Goal: Transaction & Acquisition: Purchase product/service

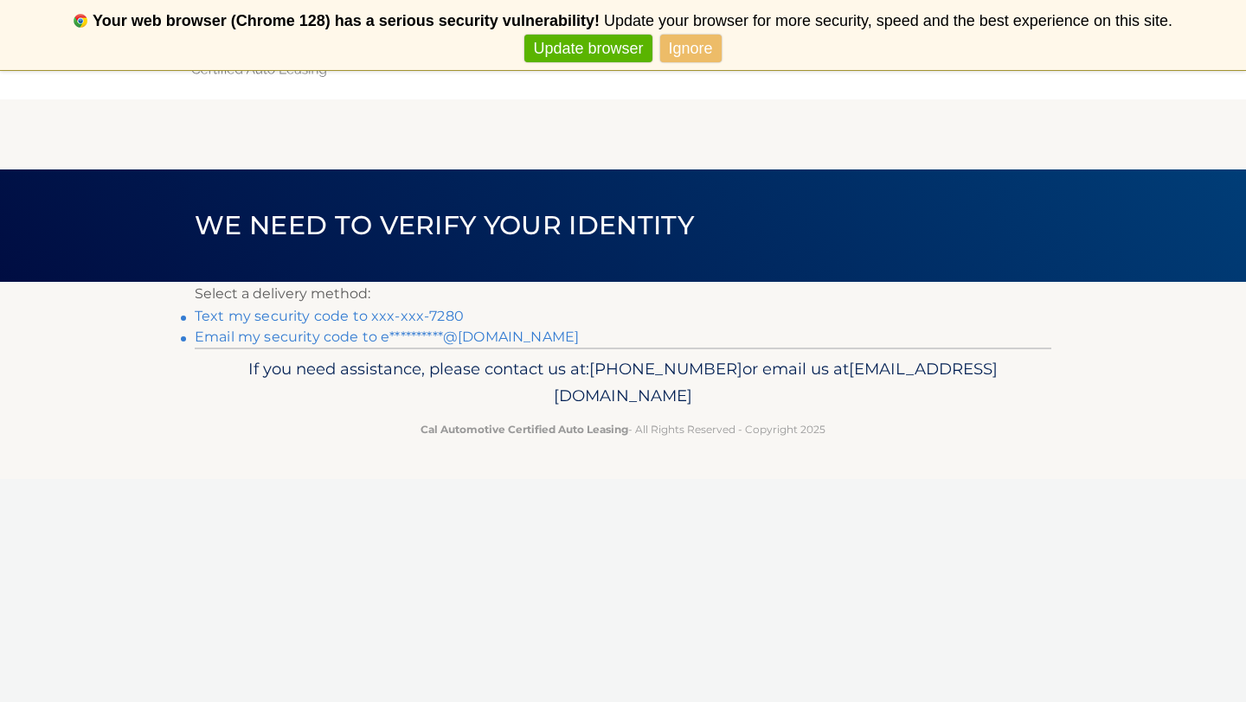
click at [337, 311] on link "Text my security code to xxx-xxx-7280" at bounding box center [329, 316] width 269 height 16
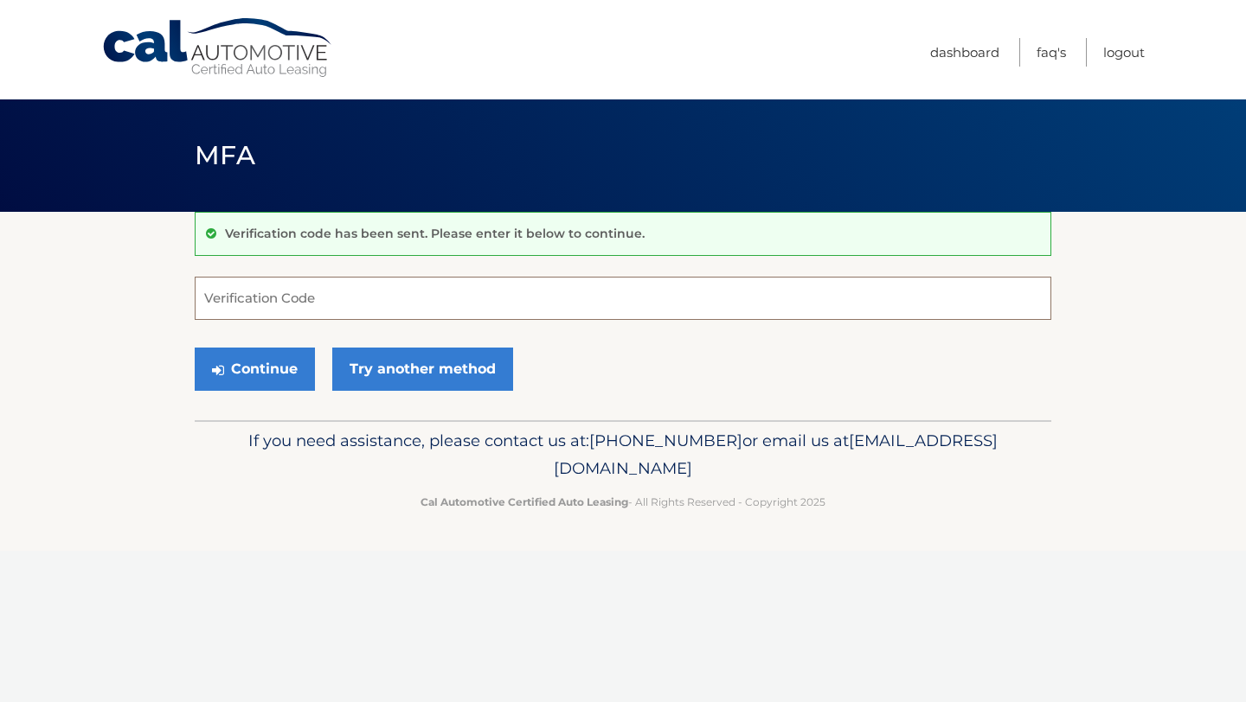
click at [624, 295] on input "Verification Code" at bounding box center [623, 298] width 856 height 43
type input "849812"
click at [195, 348] on button "Continue" at bounding box center [255, 369] width 120 height 43
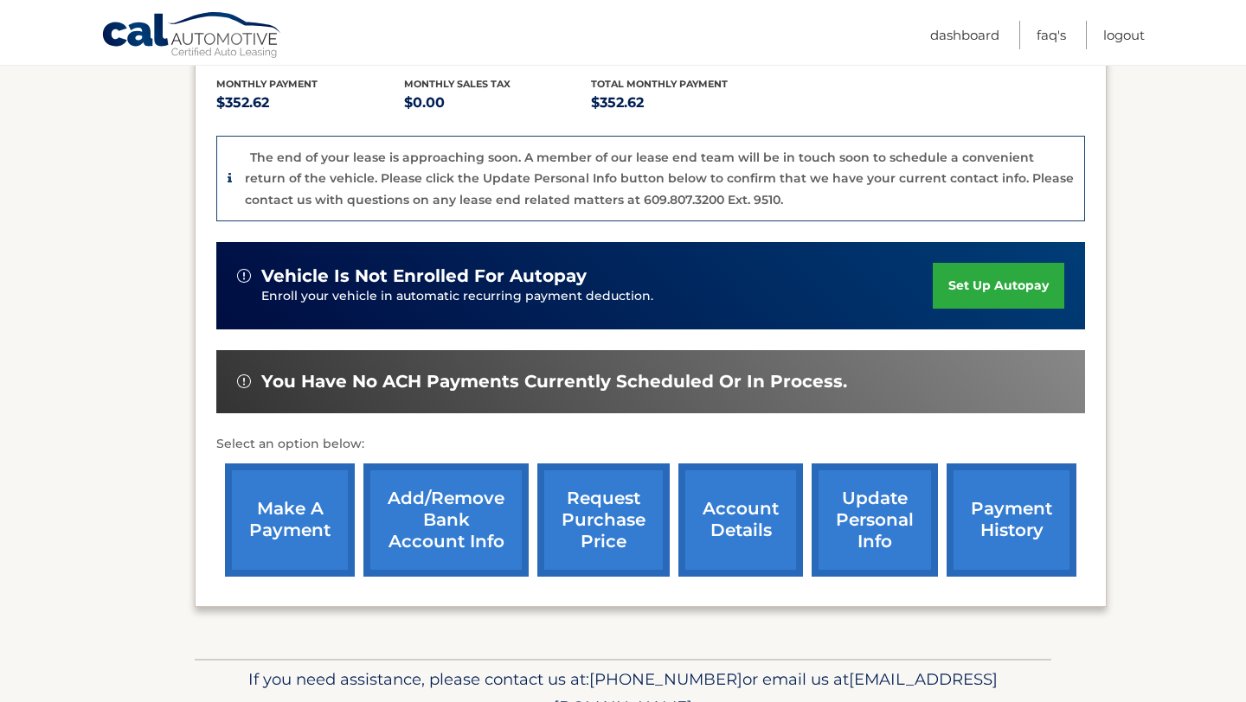
scroll to position [390, 0]
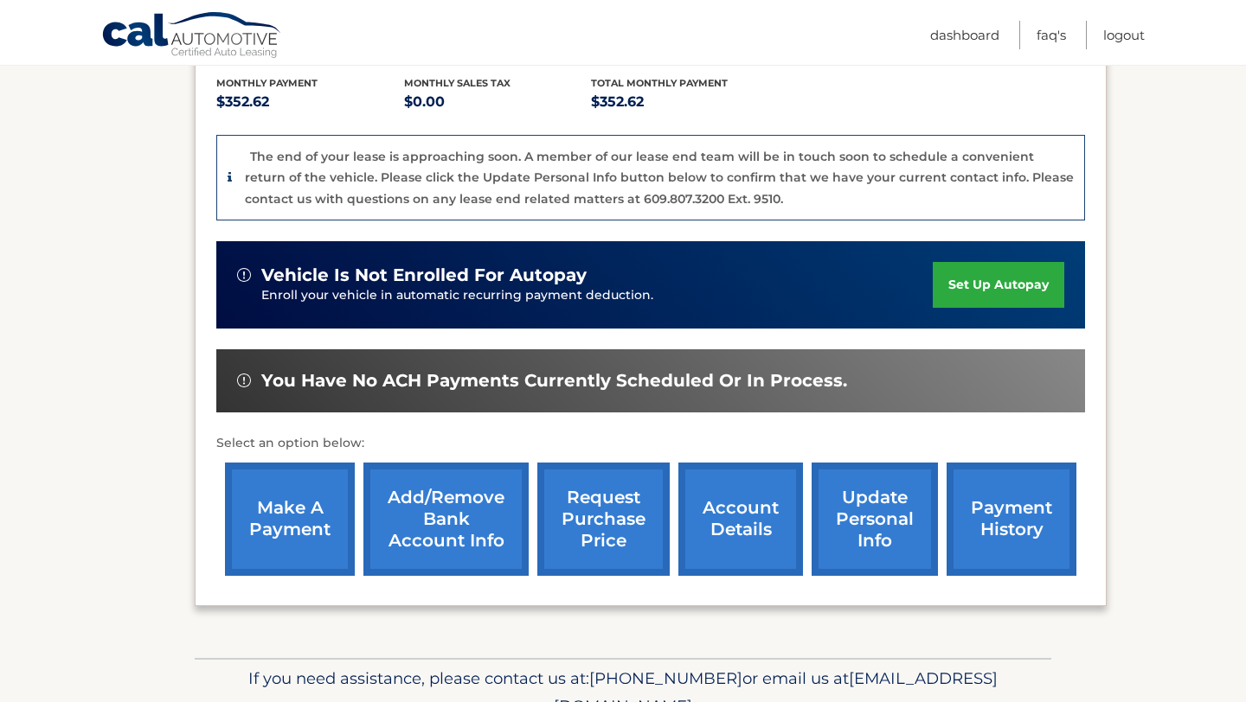
click at [298, 495] on link "make a payment" at bounding box center [290, 519] width 130 height 113
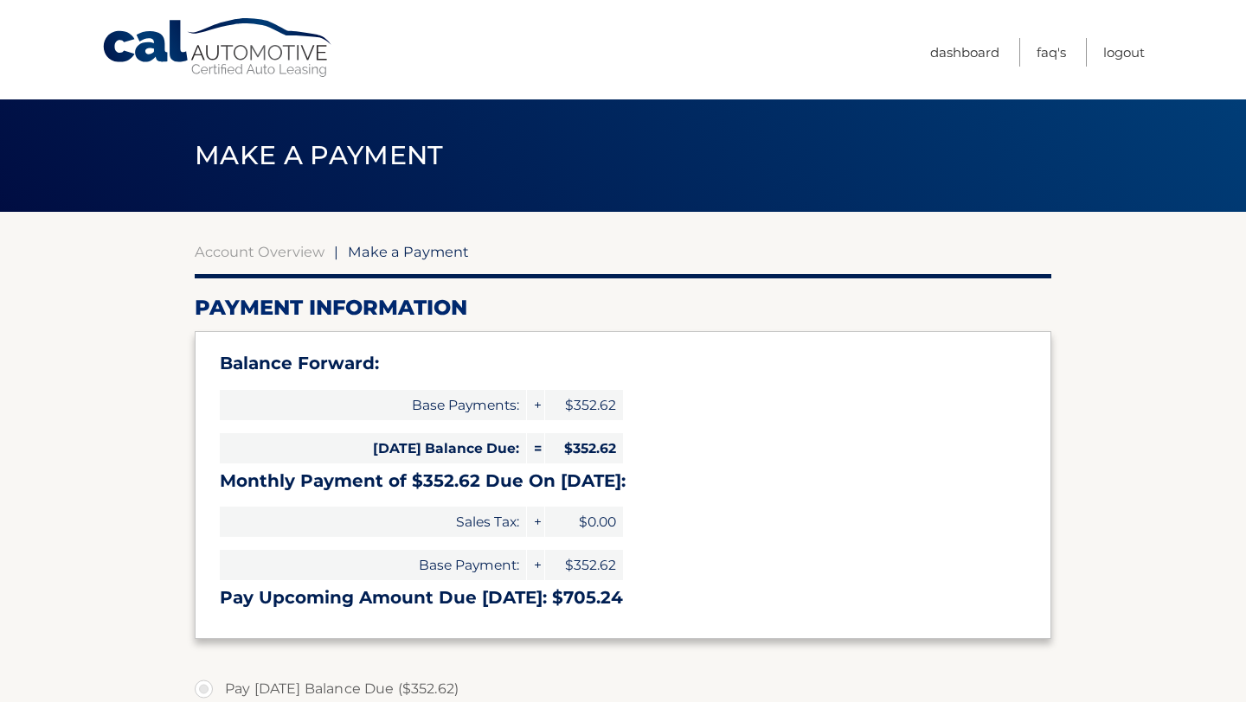
select select "ZWRlNDFlNTctMGRhNy00MjY5LTk1YzMtYjUwMTJiY2I0NjUz"
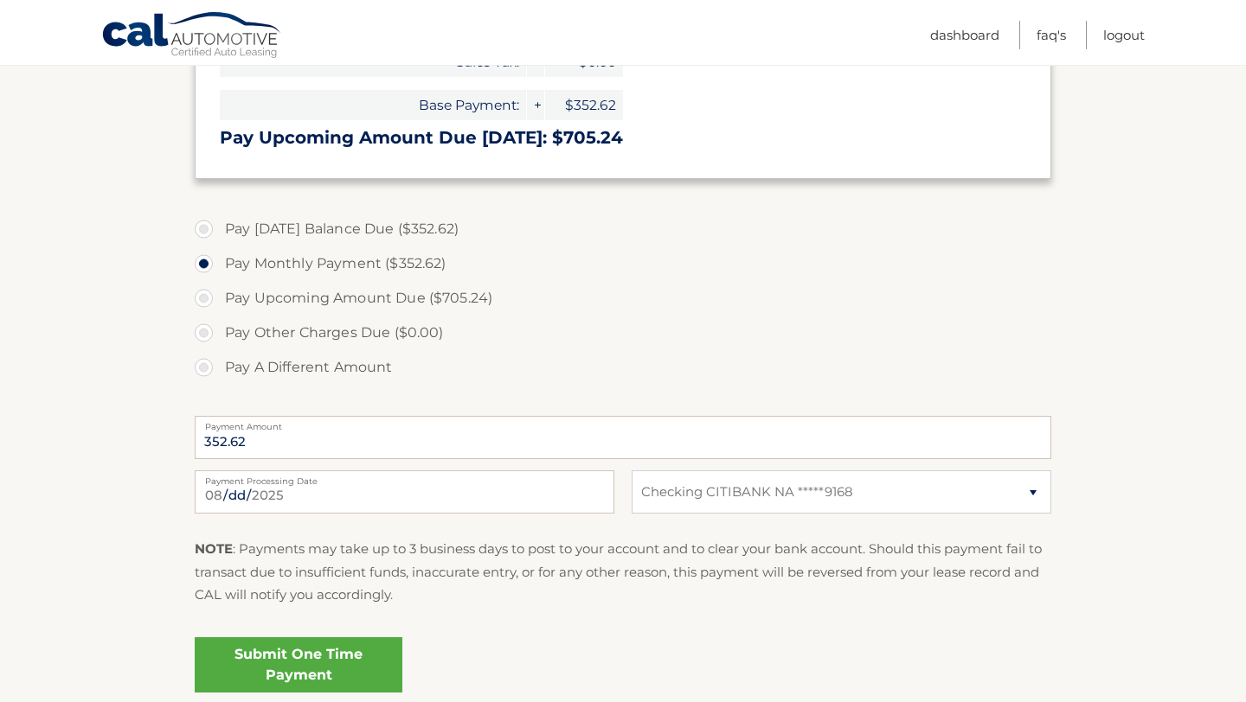
scroll to position [455, 0]
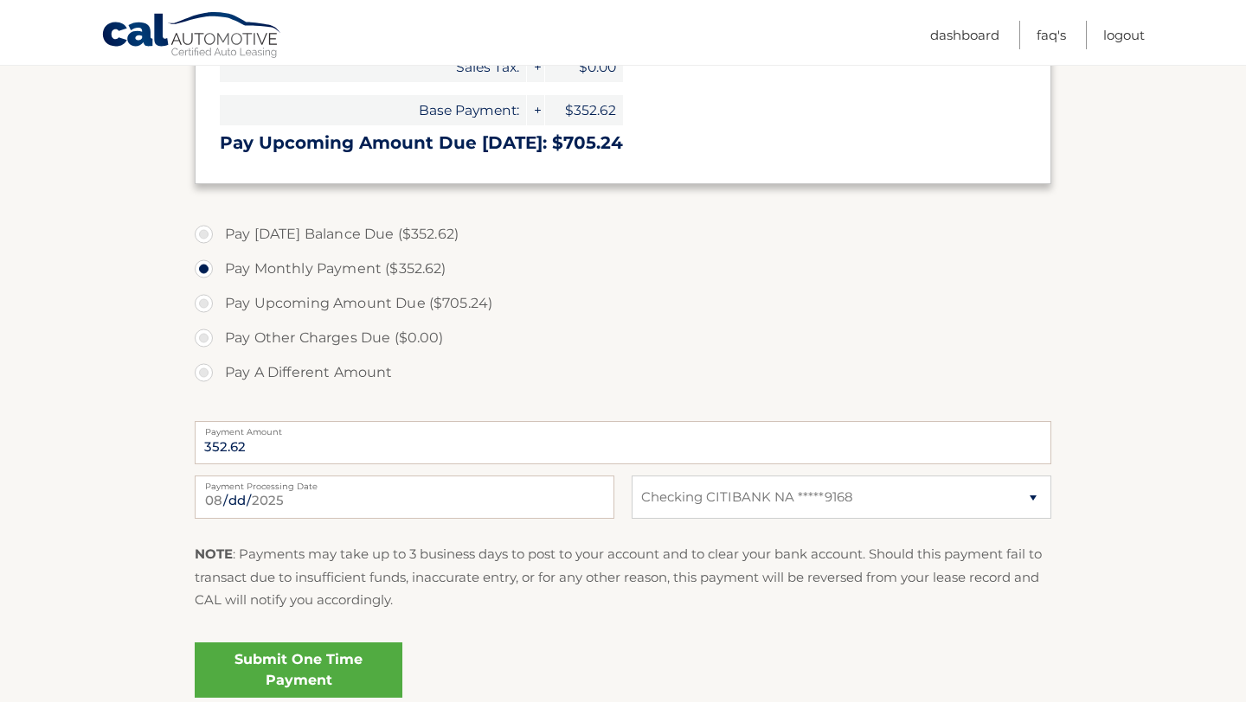
click at [311, 672] on link "Submit One Time Payment" at bounding box center [299, 670] width 208 height 55
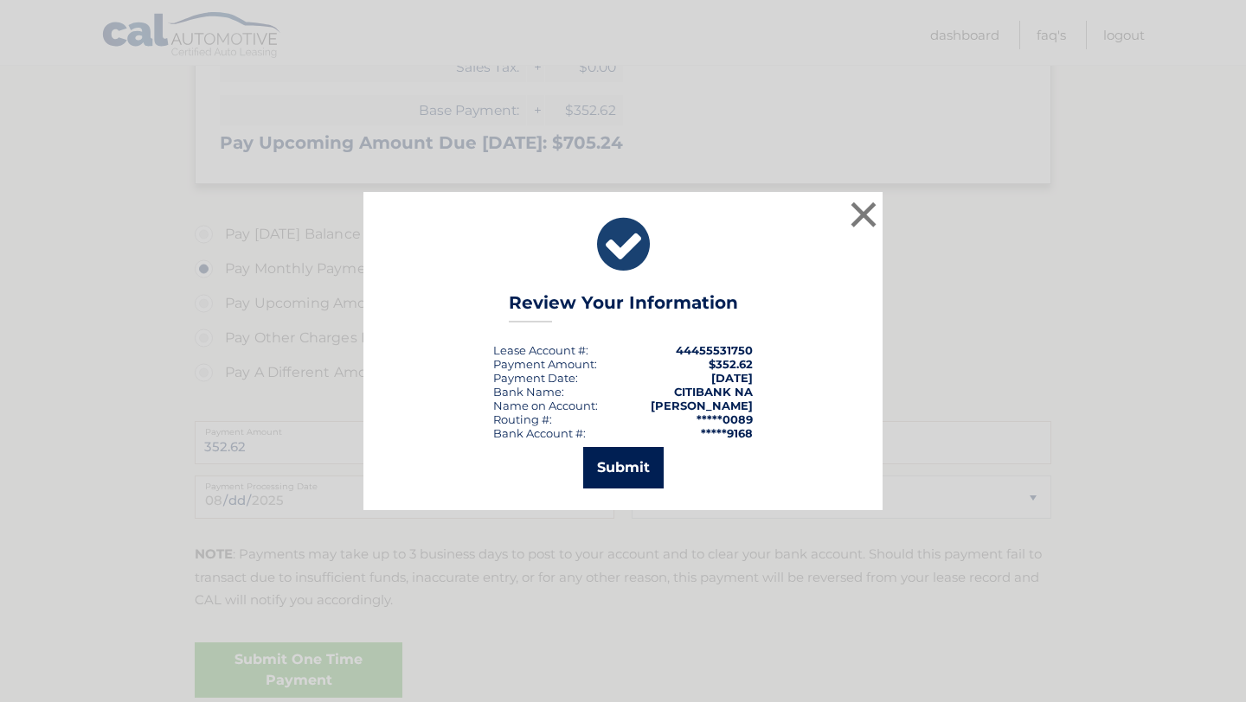
click at [633, 471] on button "Submit" at bounding box center [623, 468] width 80 height 42
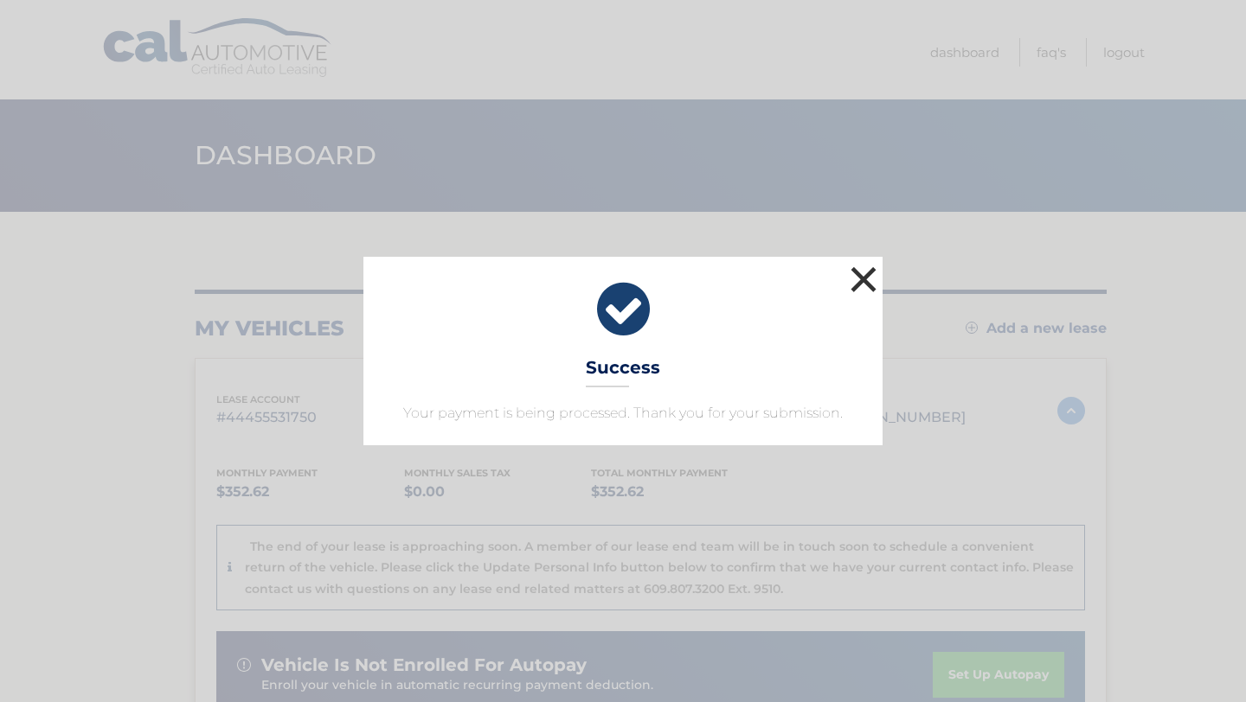
click at [858, 278] on button "×" at bounding box center [863, 279] width 35 height 35
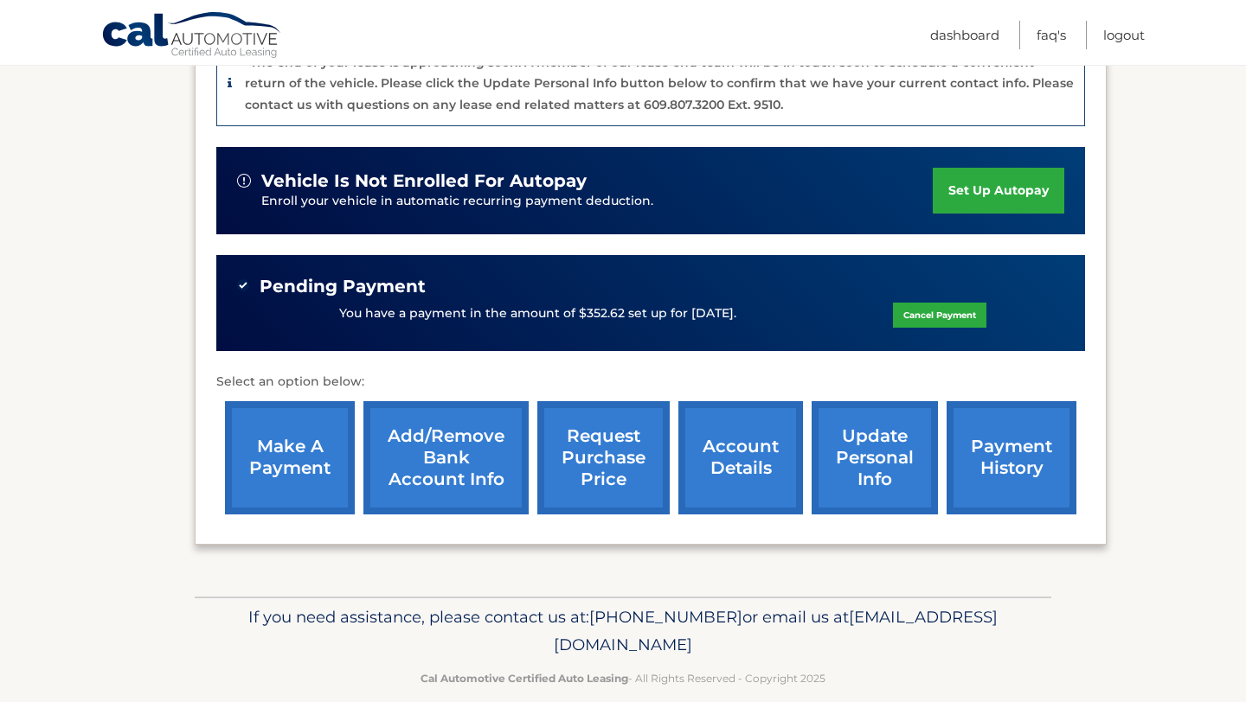
scroll to position [486, 0]
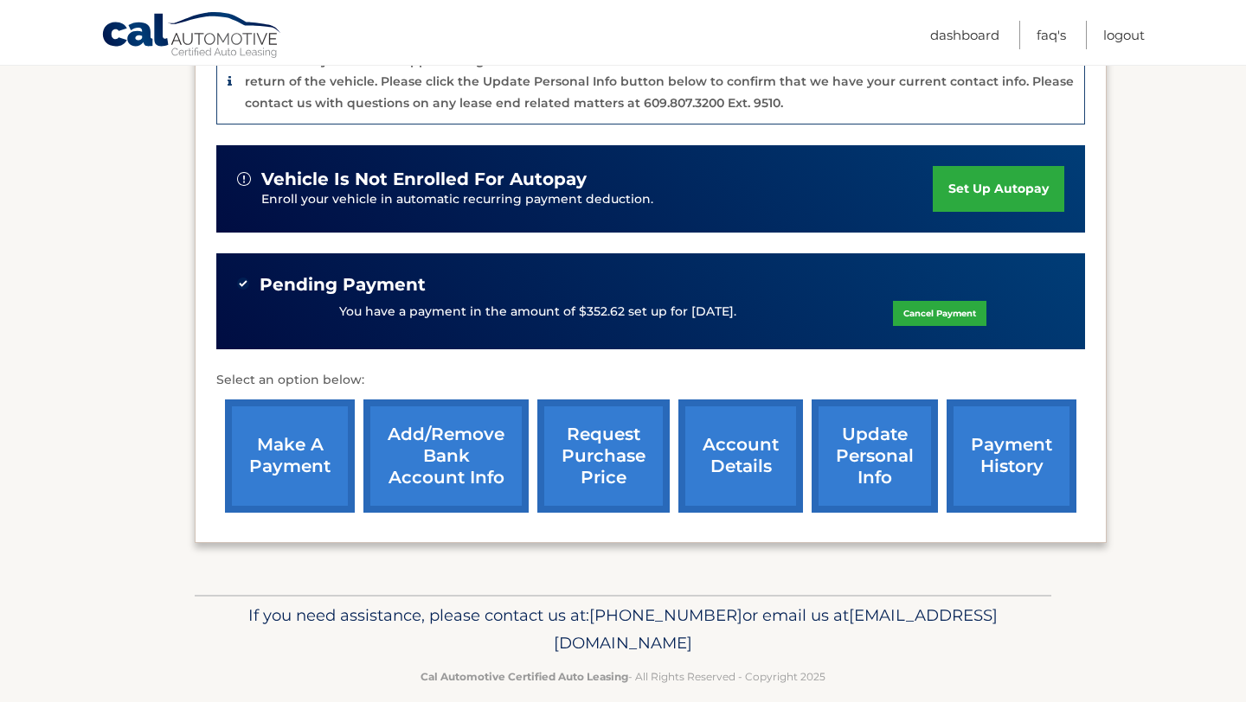
click at [283, 424] on link "make a payment" at bounding box center [290, 456] width 130 height 113
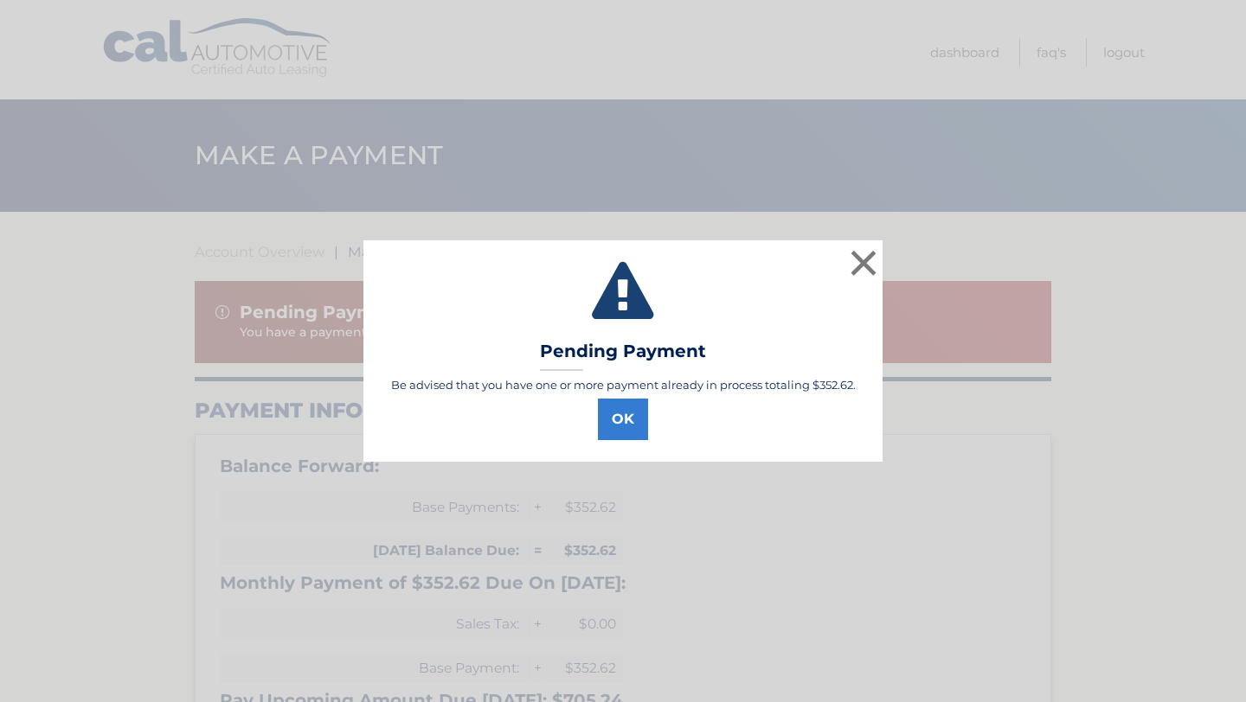
select select "ZWRlNDFlNTctMGRhNy00MjY5LTk1YzMtYjUwMTJiY2I0NjUz"
click at [632, 424] on button "OK" at bounding box center [623, 420] width 50 height 42
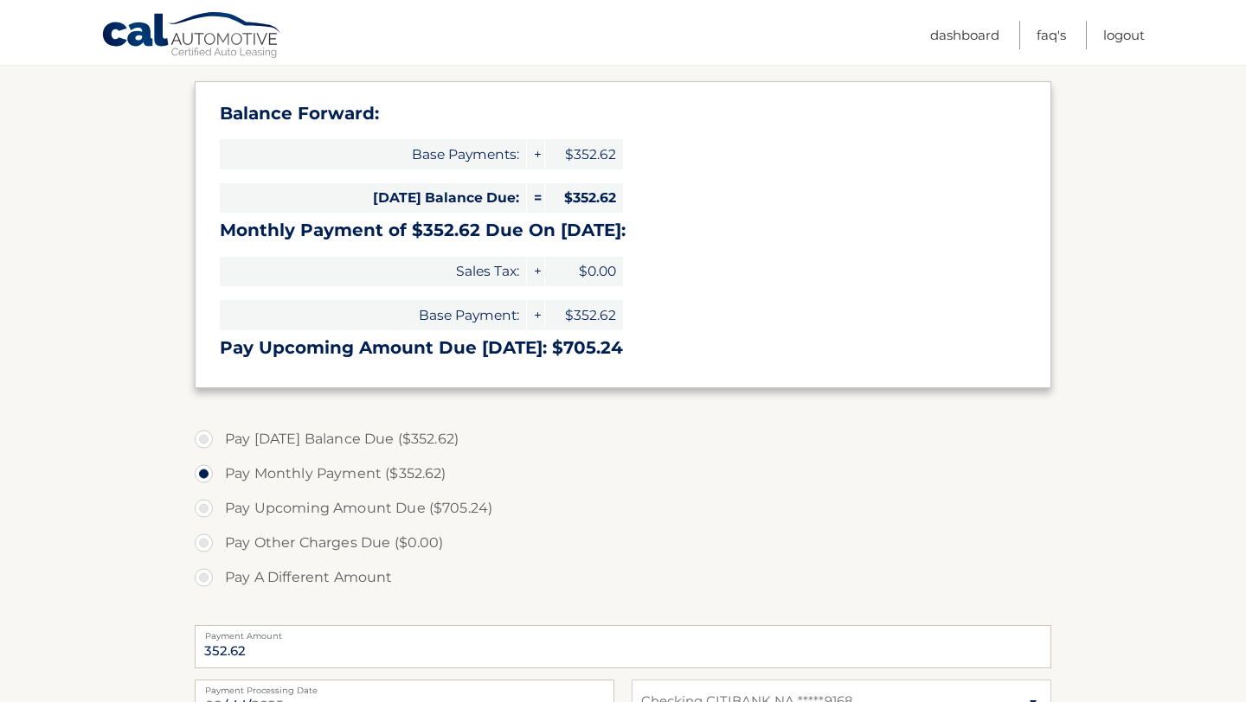
scroll to position [362, 0]
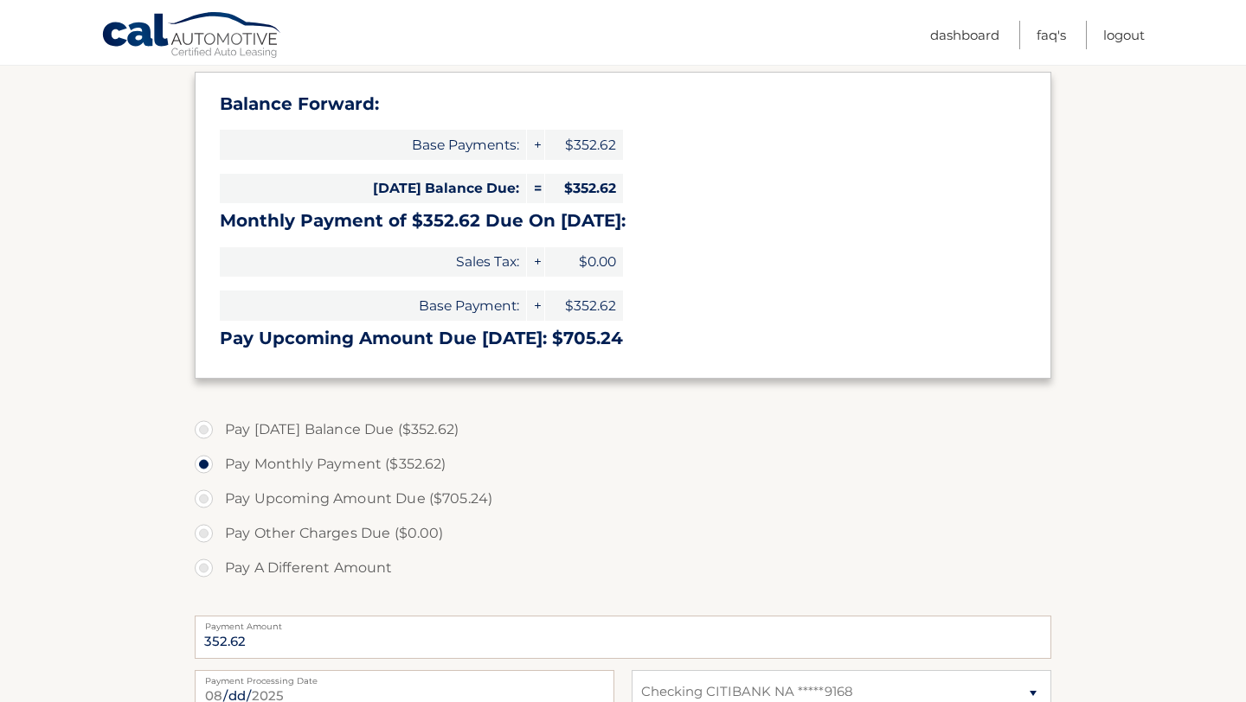
click at [200, 497] on label "Pay Upcoming Amount Due ($705.24)" at bounding box center [623, 499] width 856 height 35
click at [202, 497] on input "Pay Upcoming Amount Due ($705.24)" at bounding box center [210, 496] width 17 height 28
radio input "true"
type input "705.24"
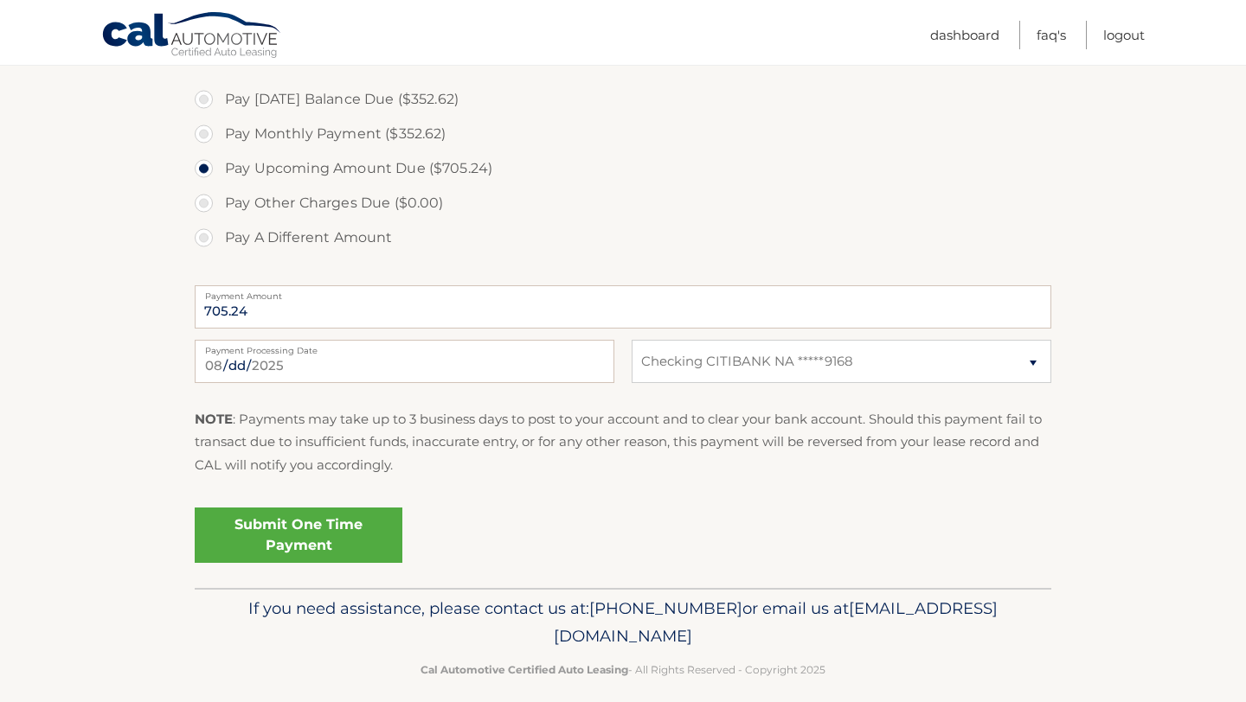
scroll to position [694, 0]
click at [296, 540] on link "Submit One Time Payment" at bounding box center [299, 534] width 208 height 55
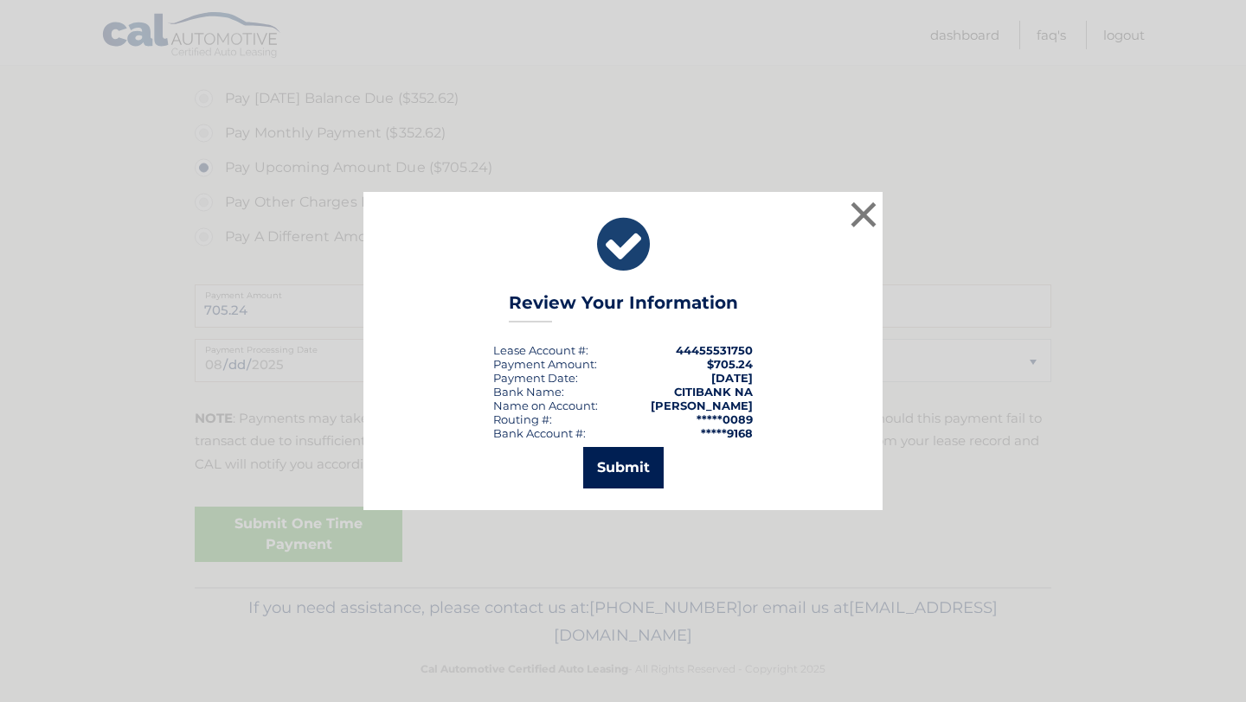
click at [634, 464] on button "Submit" at bounding box center [623, 468] width 80 height 42
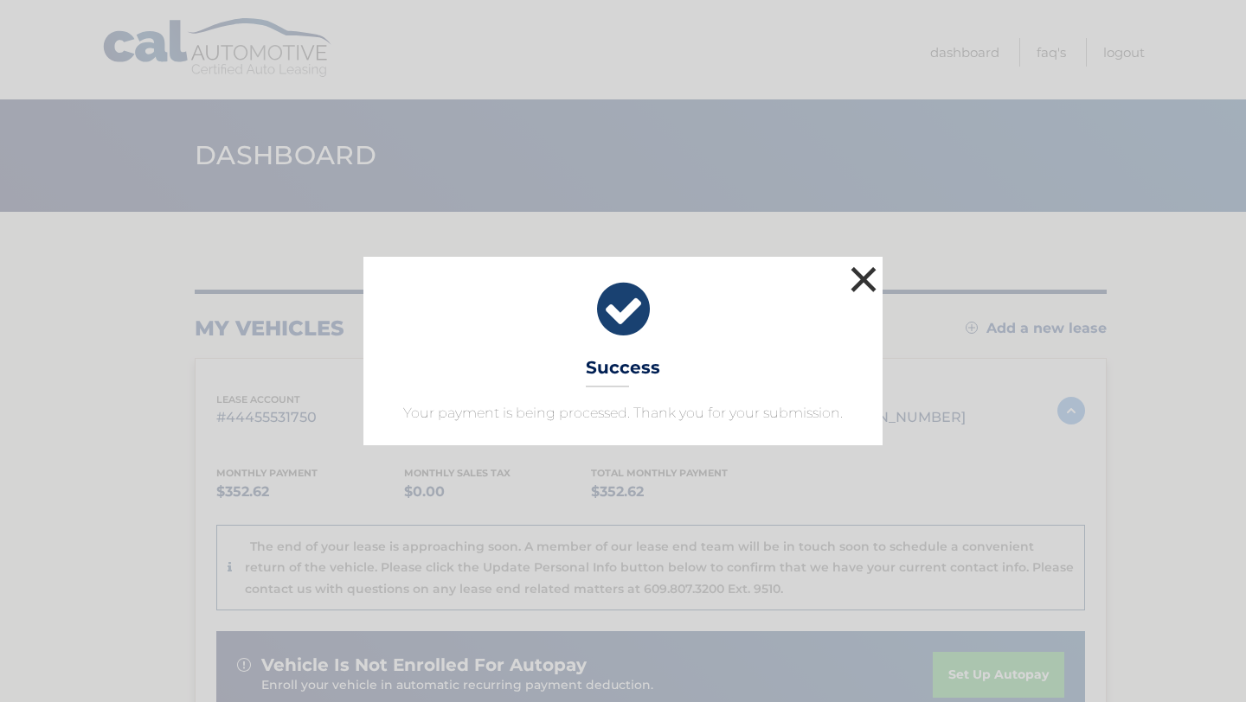
click at [865, 278] on button "×" at bounding box center [863, 279] width 35 height 35
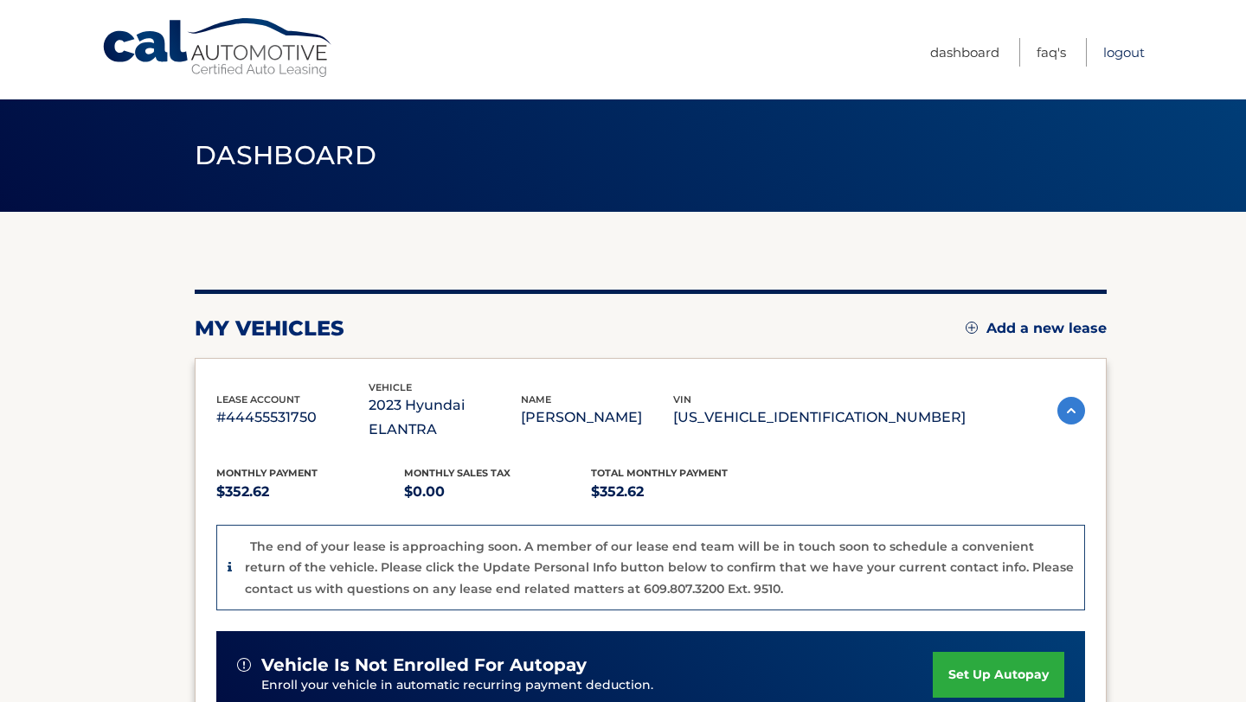
click at [1120, 53] on link "Logout" at bounding box center [1124, 52] width 42 height 29
